Goal: Task Accomplishment & Management: Use online tool/utility

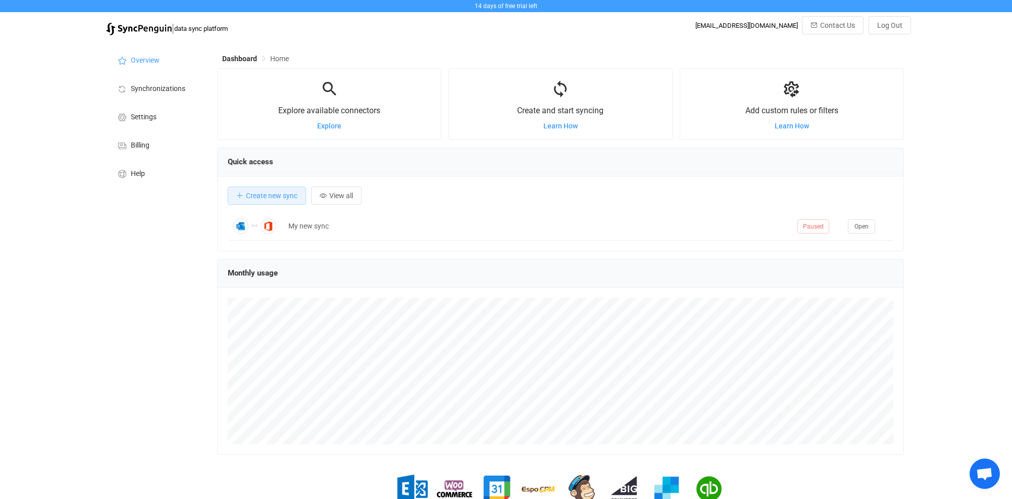
scroll to position [195, 686]
click at [137, 171] on span "Help" at bounding box center [138, 174] width 14 height 8
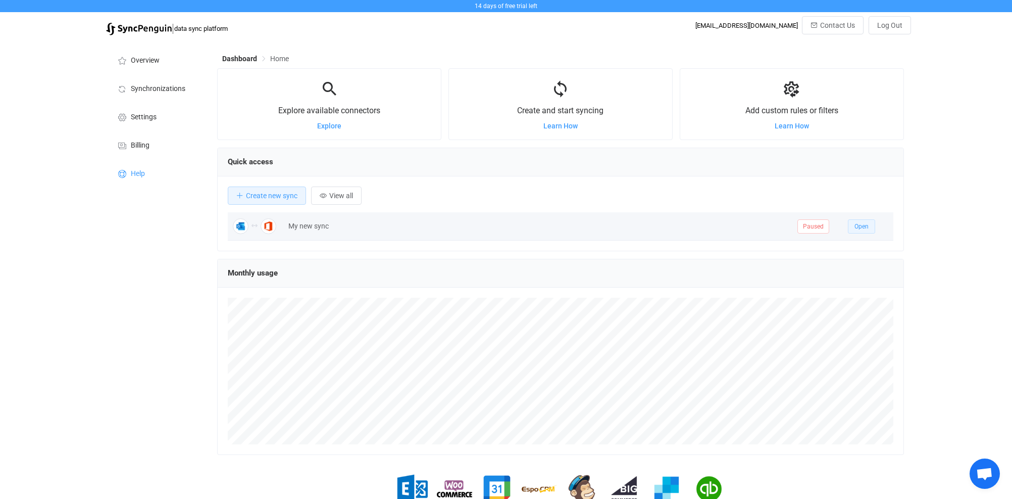
click at [865, 225] on span "Open" at bounding box center [862, 226] width 14 height 7
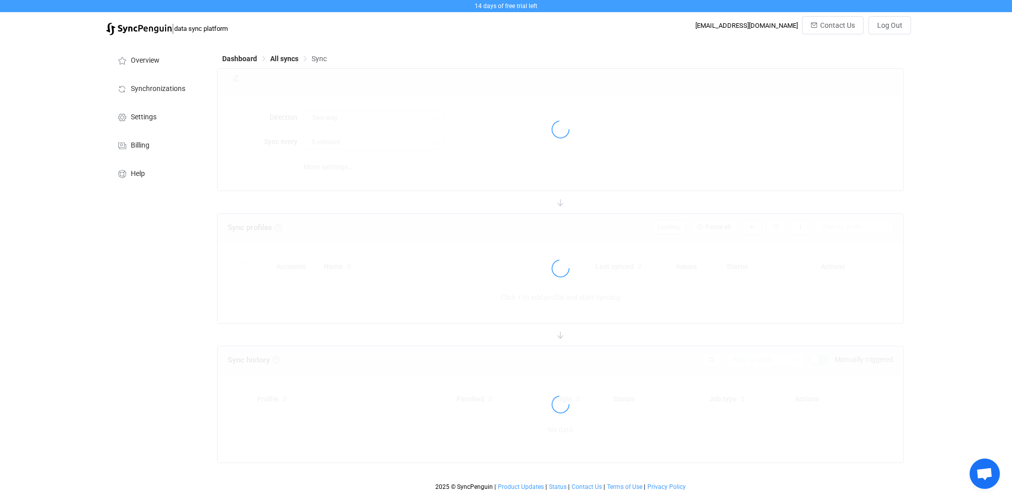
type input "10 minutes"
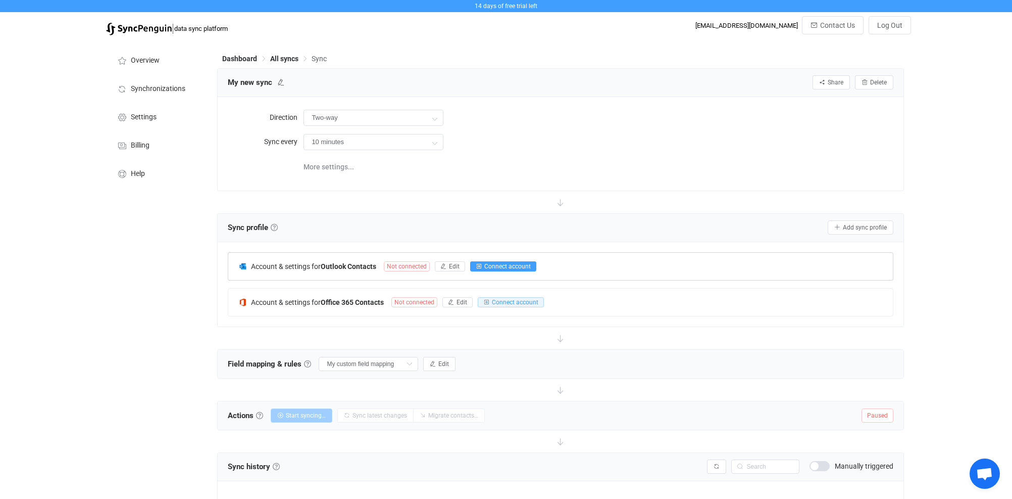
click at [498, 266] on span "Connect account" at bounding box center [507, 266] width 46 height 7
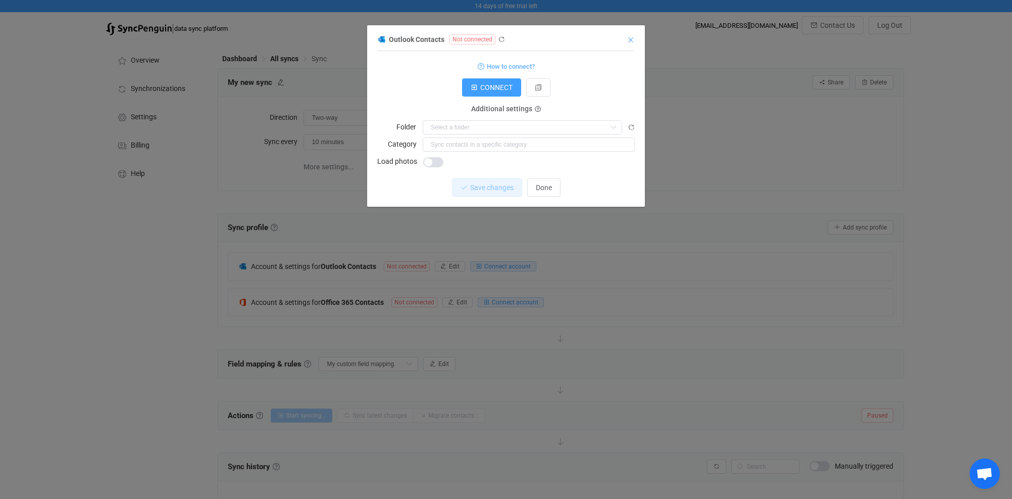
click at [631, 41] on icon "Close" at bounding box center [631, 40] width 8 height 8
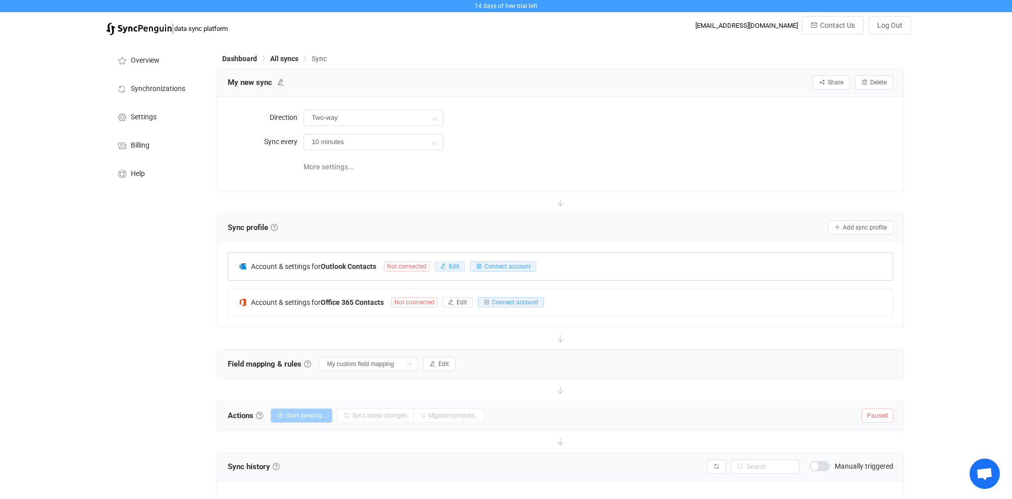
click at [446, 263] on icon "button" at bounding box center [443, 266] width 6 height 6
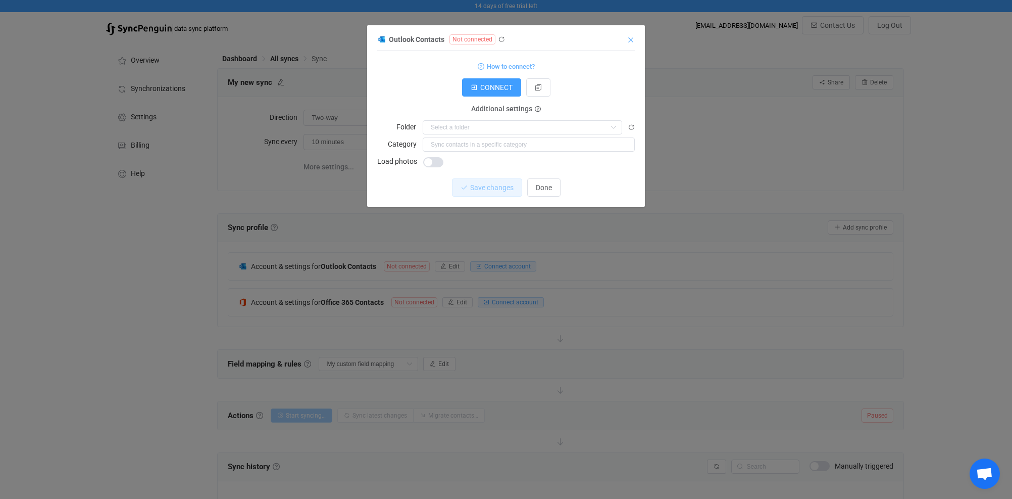
click at [630, 40] on icon "Close" at bounding box center [631, 40] width 8 height 8
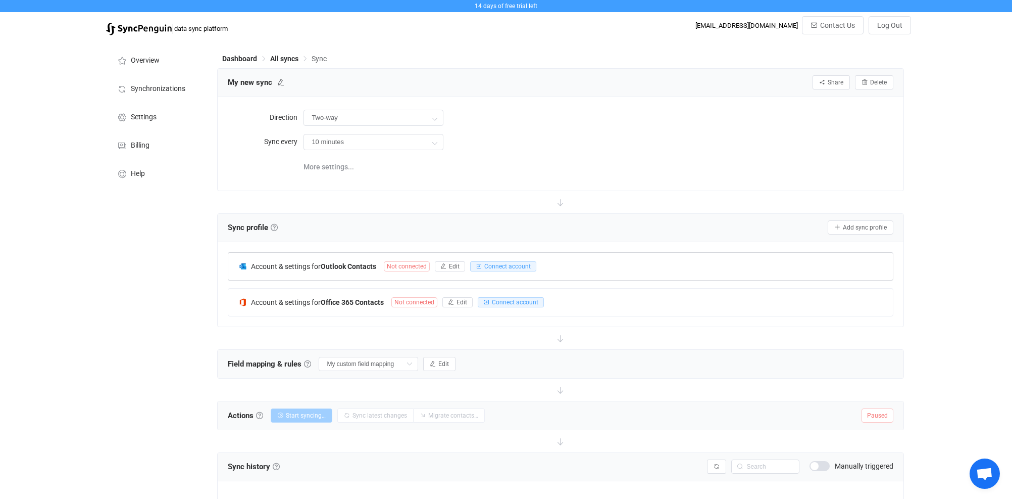
click at [242, 266] on img at bounding box center [242, 266] width 9 height 9
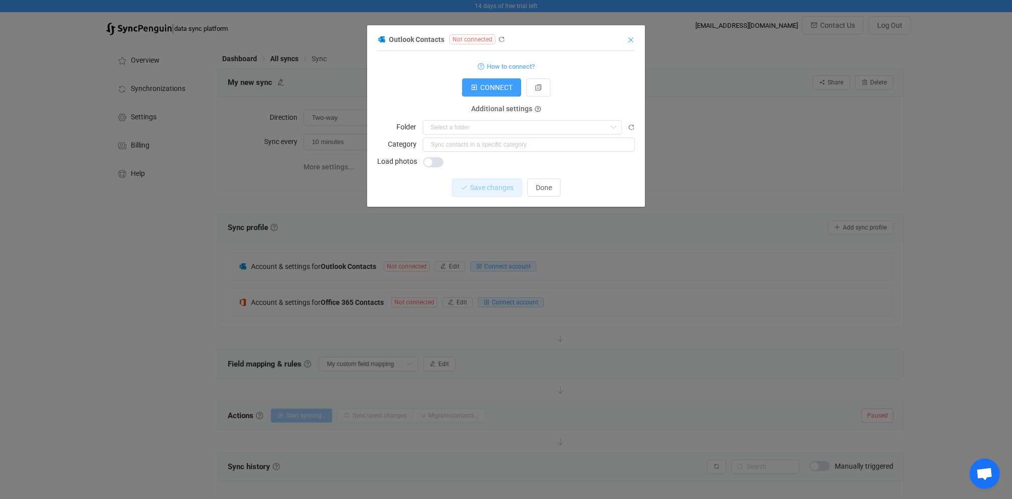
click at [631, 38] on icon "Close" at bounding box center [631, 40] width 8 height 8
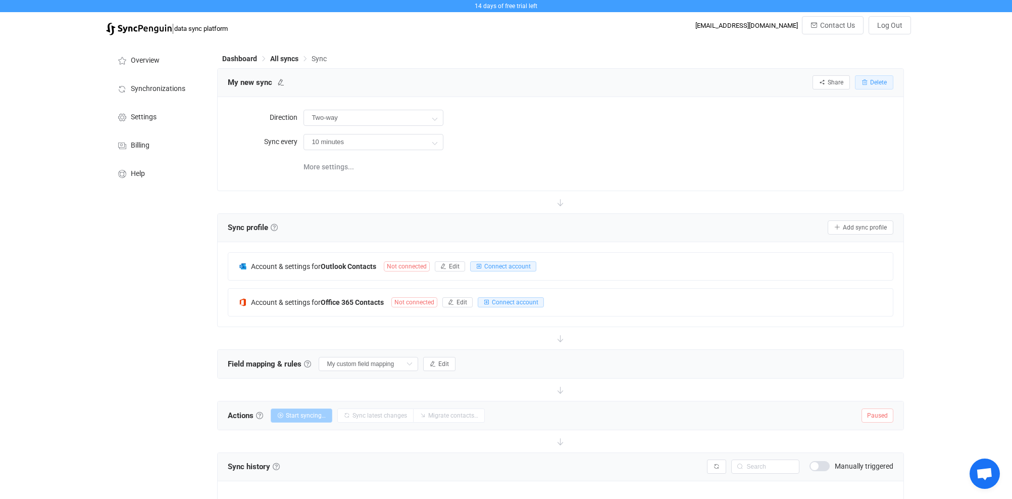
click at [881, 82] on span "Delete" at bounding box center [878, 82] width 17 height 7
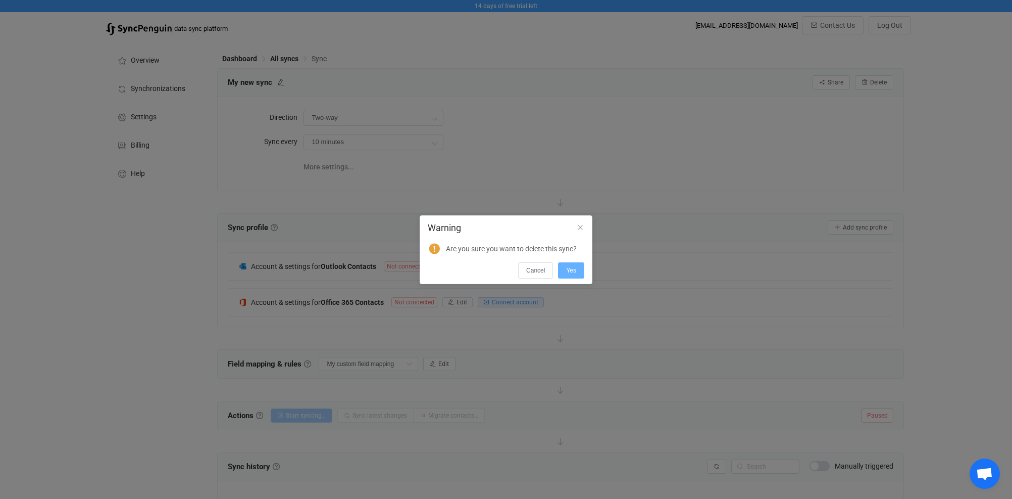
click at [569, 271] on span "Yes" at bounding box center [571, 270] width 10 height 7
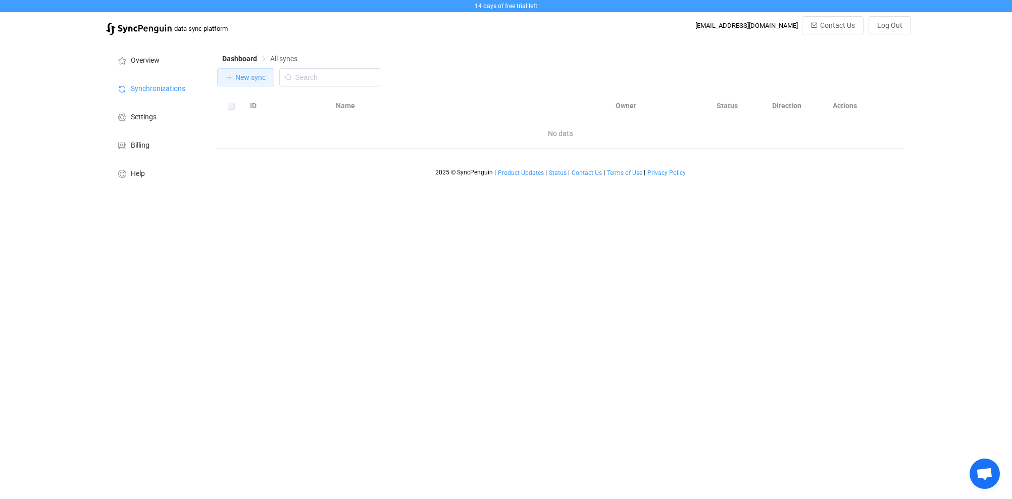
click at [247, 80] on span "New sync" at bounding box center [250, 77] width 30 height 8
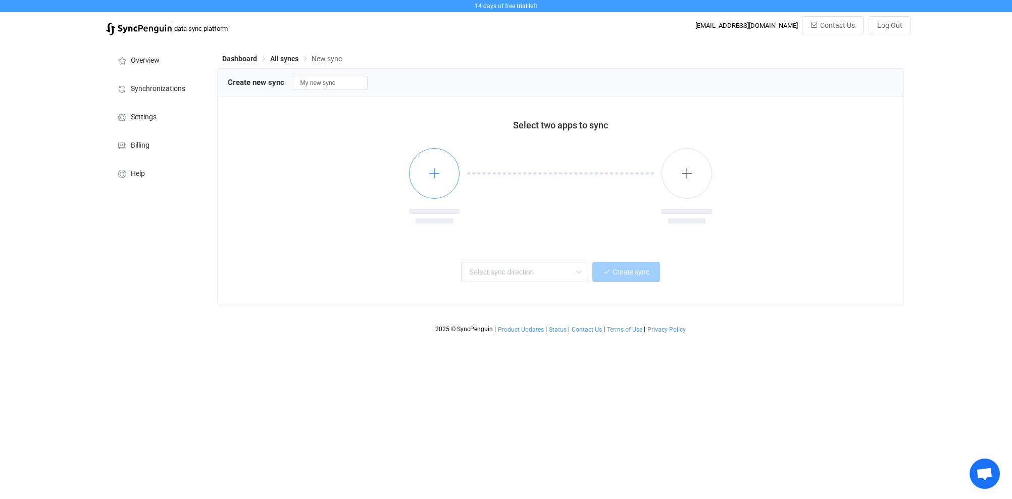
click at [435, 173] on icon "button" at bounding box center [434, 173] width 13 height 13
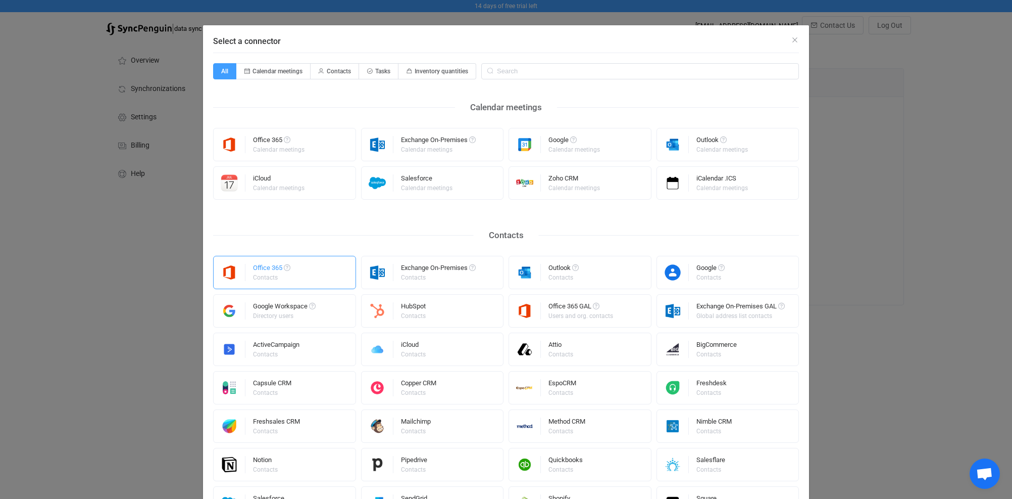
click at [271, 273] on div "Office 365" at bounding box center [271, 269] width 37 height 10
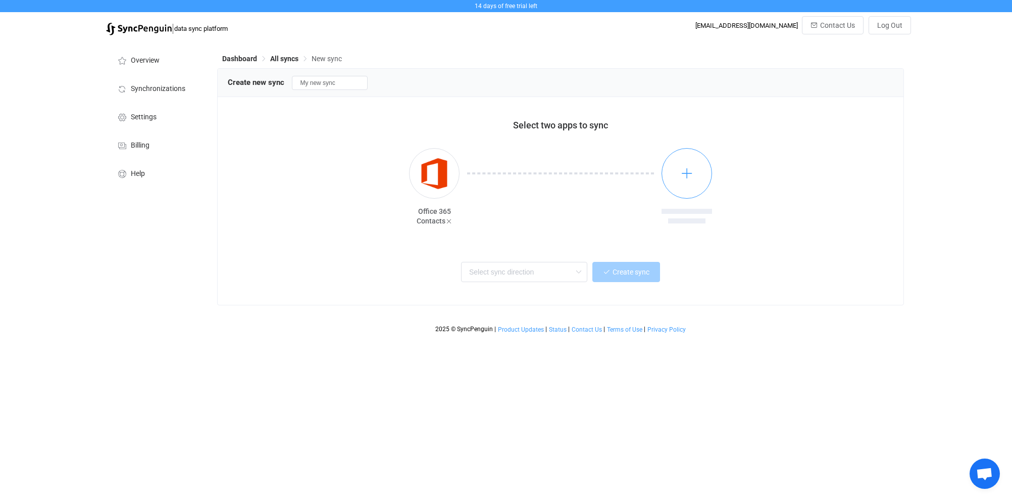
click at [690, 174] on icon "button" at bounding box center [687, 173] width 13 height 13
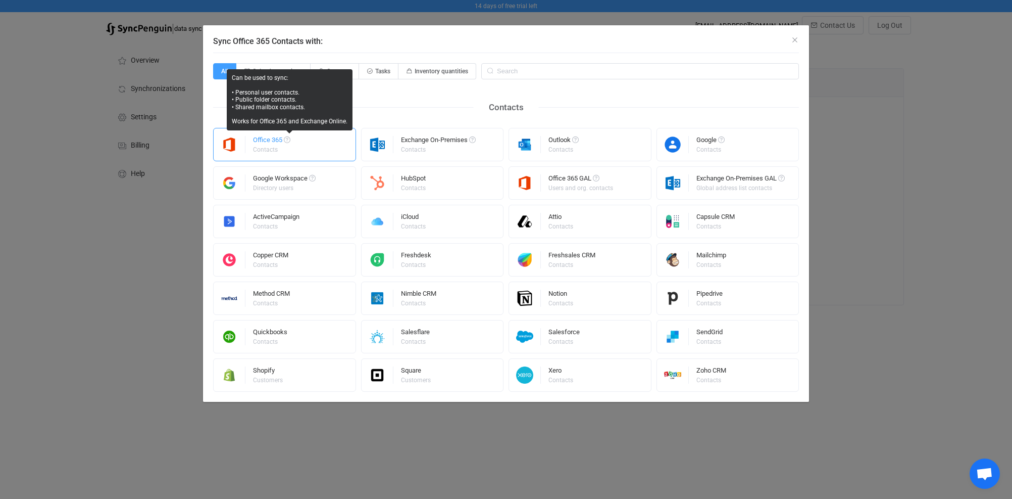
click at [272, 142] on div "Office 365" at bounding box center [271, 141] width 37 height 10
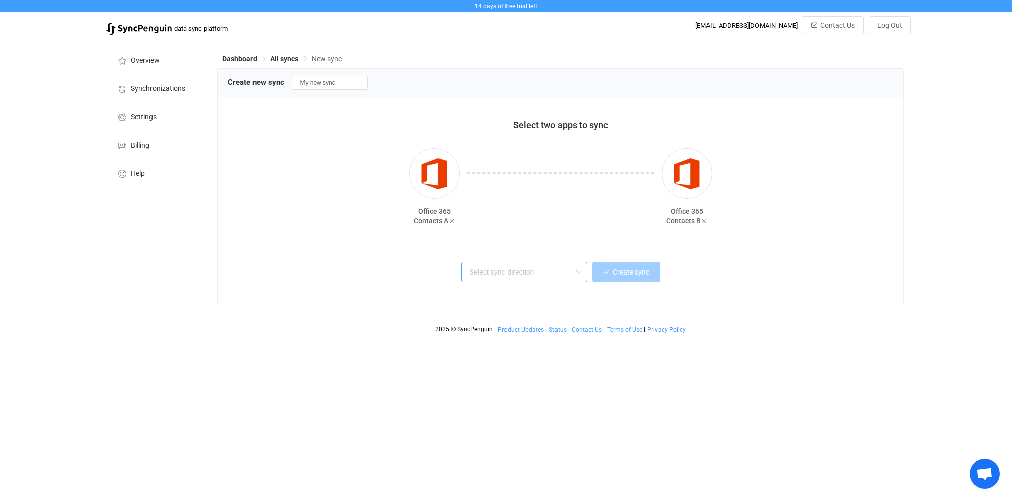
click at [521, 269] on input "text" at bounding box center [524, 272] width 126 height 20
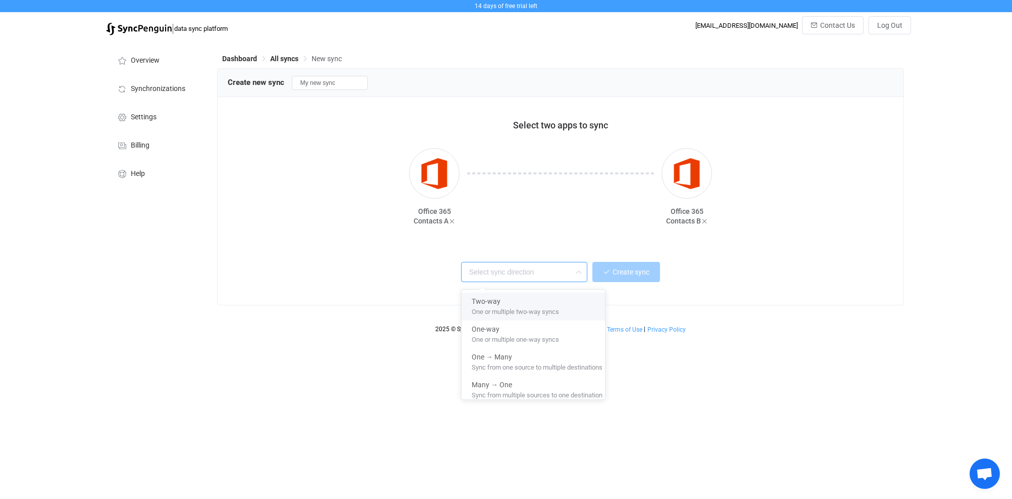
click at [508, 306] on span "One or multiple two-way syncs" at bounding box center [515, 309] width 87 height 11
type input "Two-way"
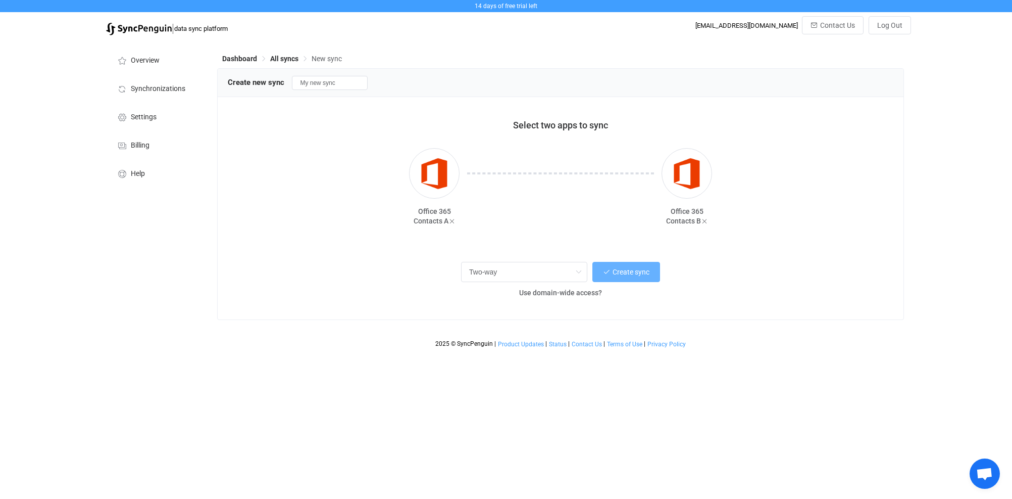
click at [632, 272] on span "Create sync" at bounding box center [631, 272] width 37 height 8
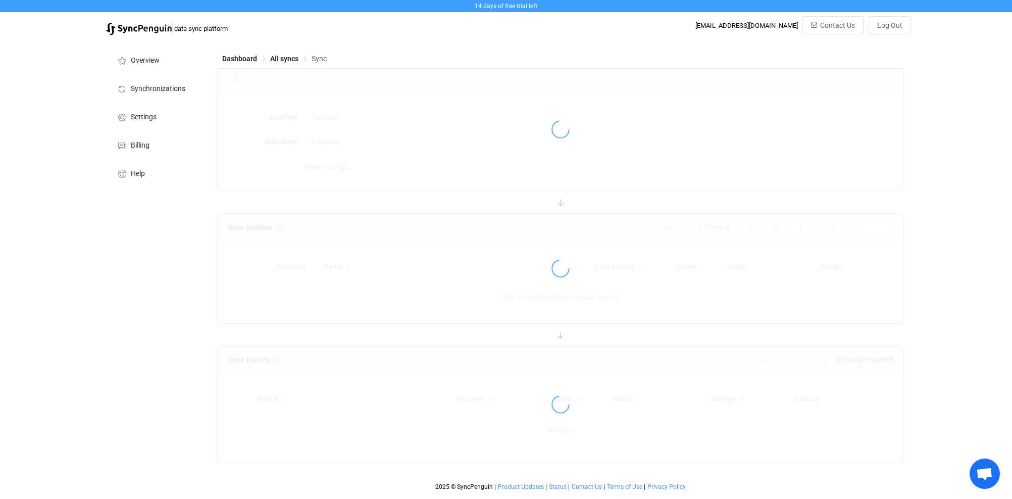
type input "10 minutes"
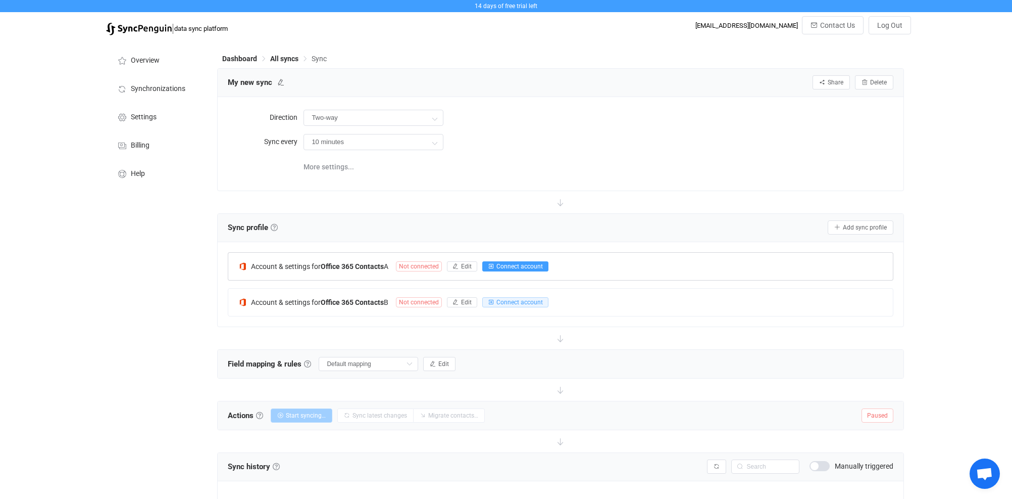
click at [525, 264] on span "Connect account" at bounding box center [520, 266] width 46 height 7
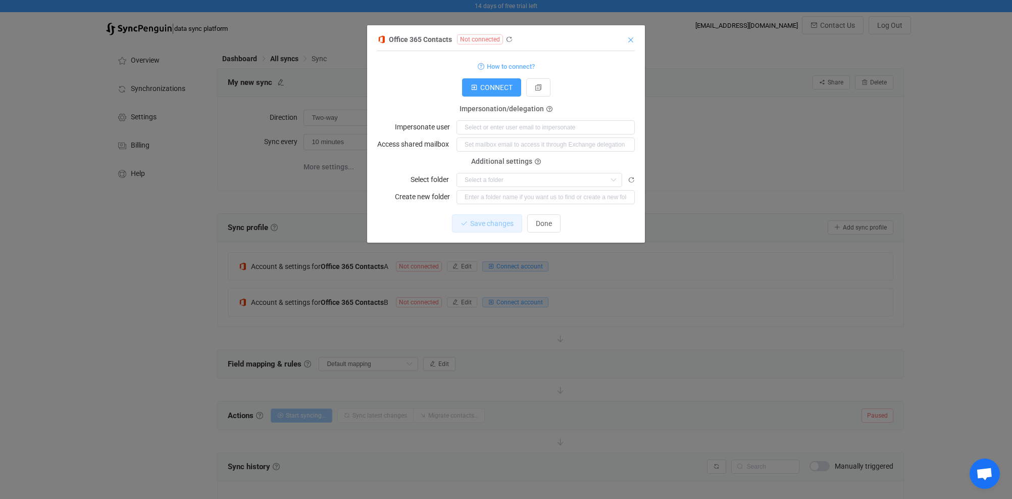
click at [631, 41] on icon "Close" at bounding box center [631, 40] width 8 height 8
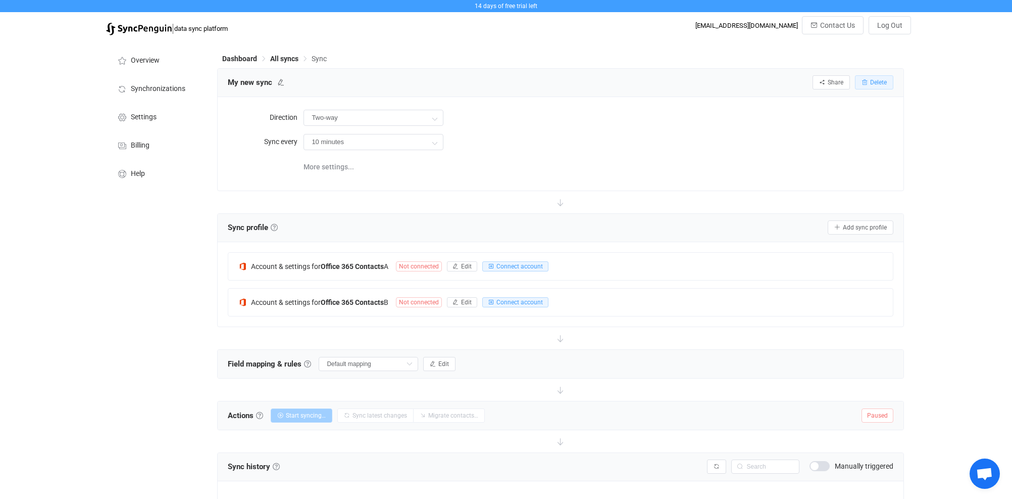
click at [872, 85] on span "Delete" at bounding box center [878, 82] width 17 height 7
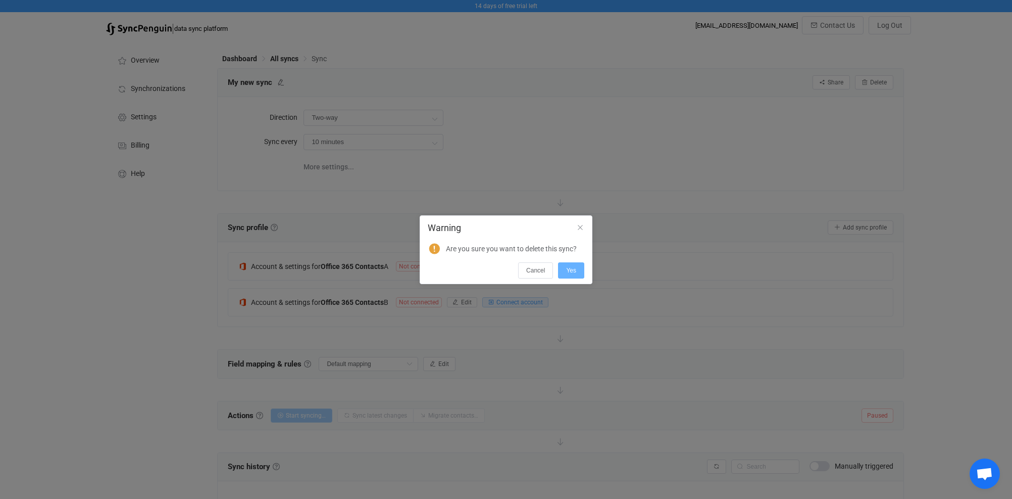
click at [571, 271] on span "Yes" at bounding box center [571, 270] width 10 height 7
